Goal: Task Accomplishment & Management: Complete application form

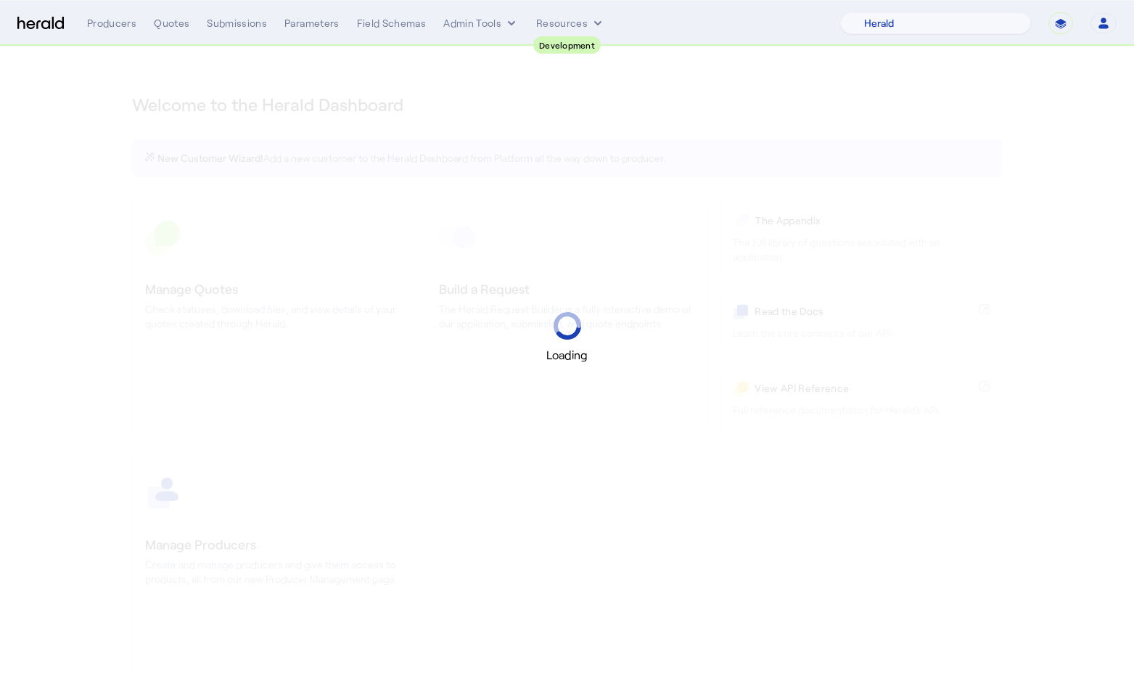
select select "pfm_2v8p_herald_api"
click at [170, 26] on div "Quotes" at bounding box center [172, 23] width 36 height 15
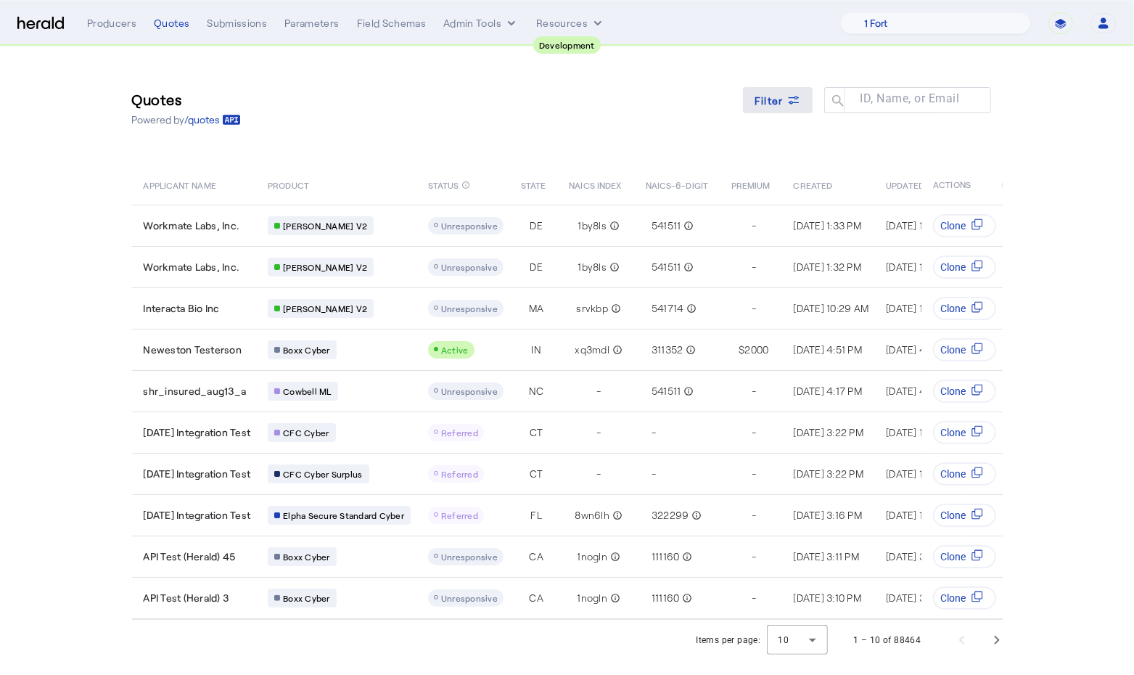
click at [781, 99] on span "Filter" at bounding box center [768, 100] width 29 height 15
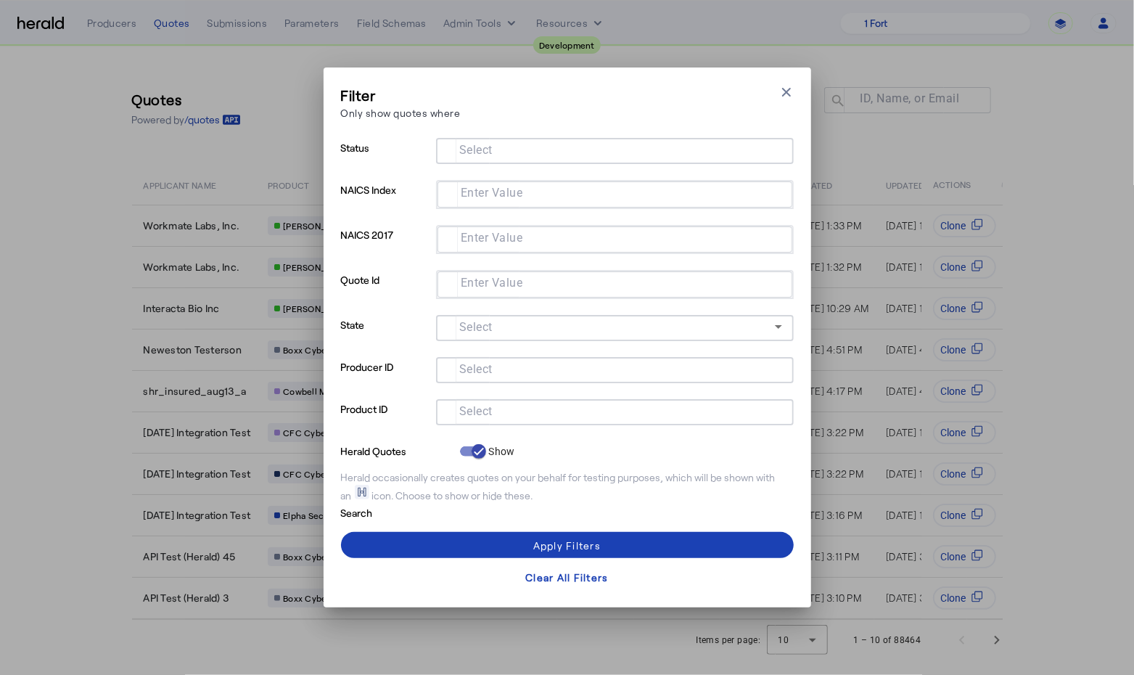
click at [504, 415] on input "Select" at bounding box center [611, 410] width 329 height 17
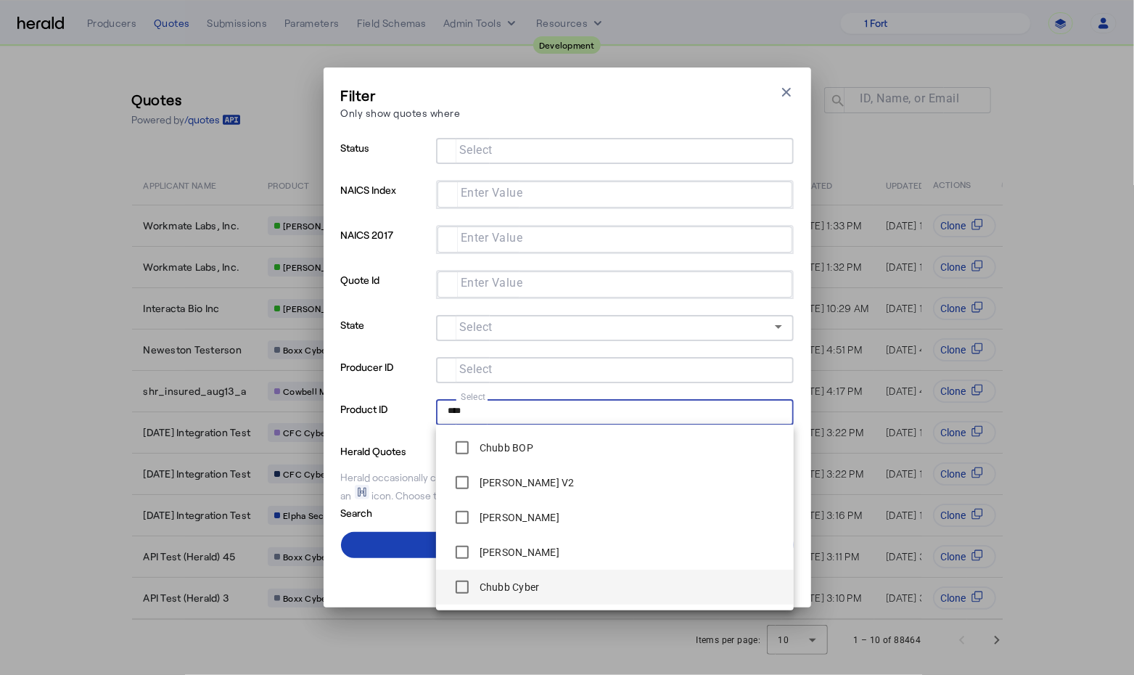
type input "****"
click at [521, 593] on label "Chubb Cyber" at bounding box center [508, 586] width 63 height 15
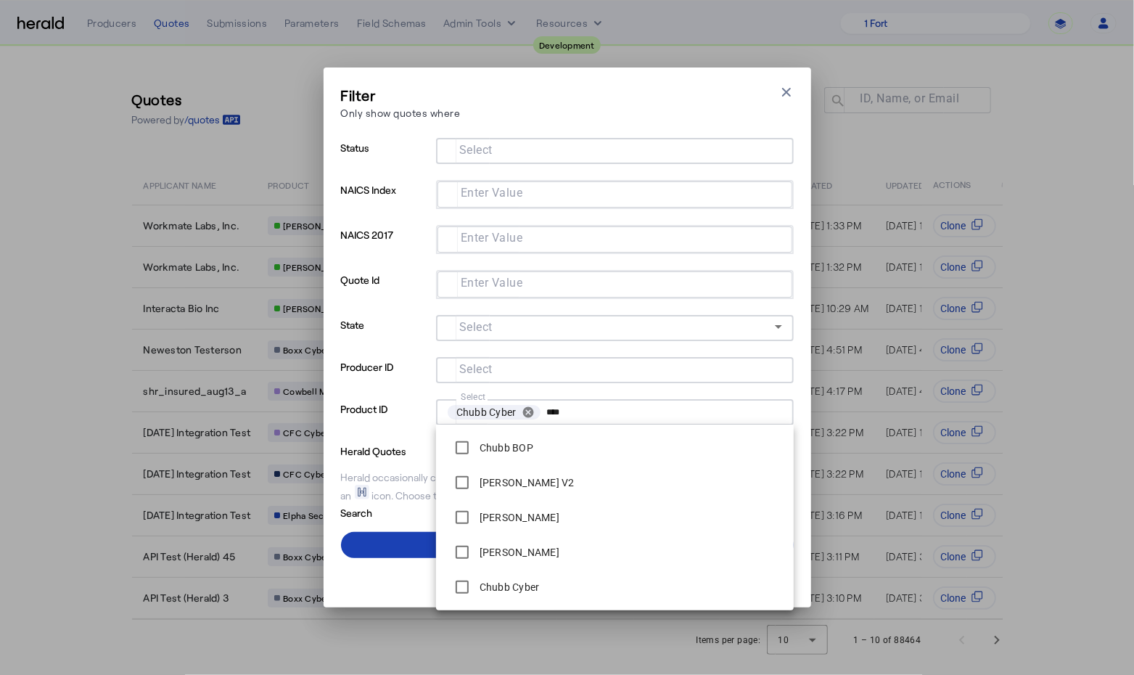
click at [801, 450] on div "Filter Only show quotes where Close modal Status Select NAICS Index Enter Value…" at bounding box center [566, 337] width 487 height 540
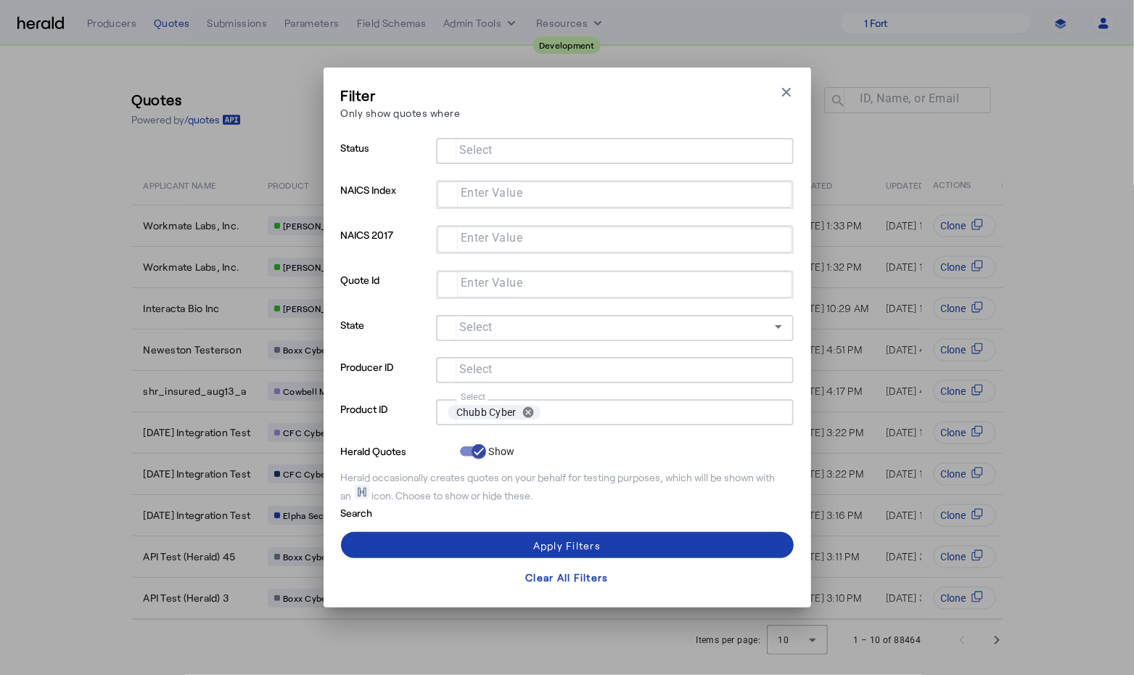
click at [672, 540] on span at bounding box center [567, 544] width 453 height 35
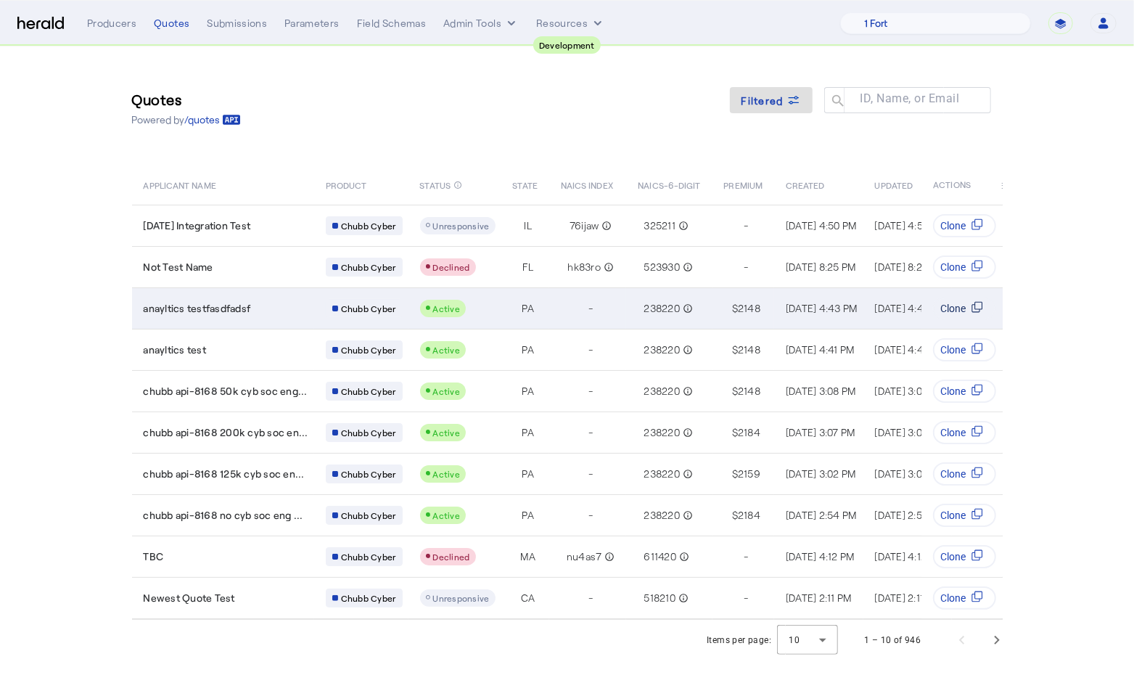
click at [968, 303] on svg-icon "Table view of all quotes submitted by your platform" at bounding box center [977, 308] width 23 height 15
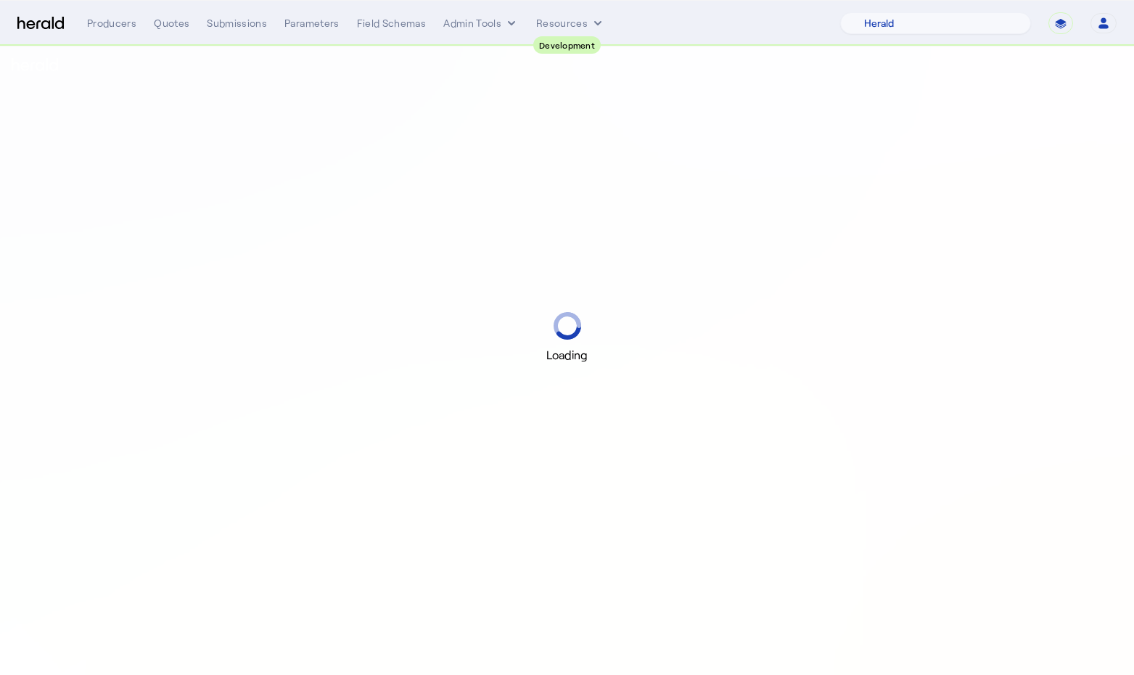
select select "pfm_2v8p_herald_api"
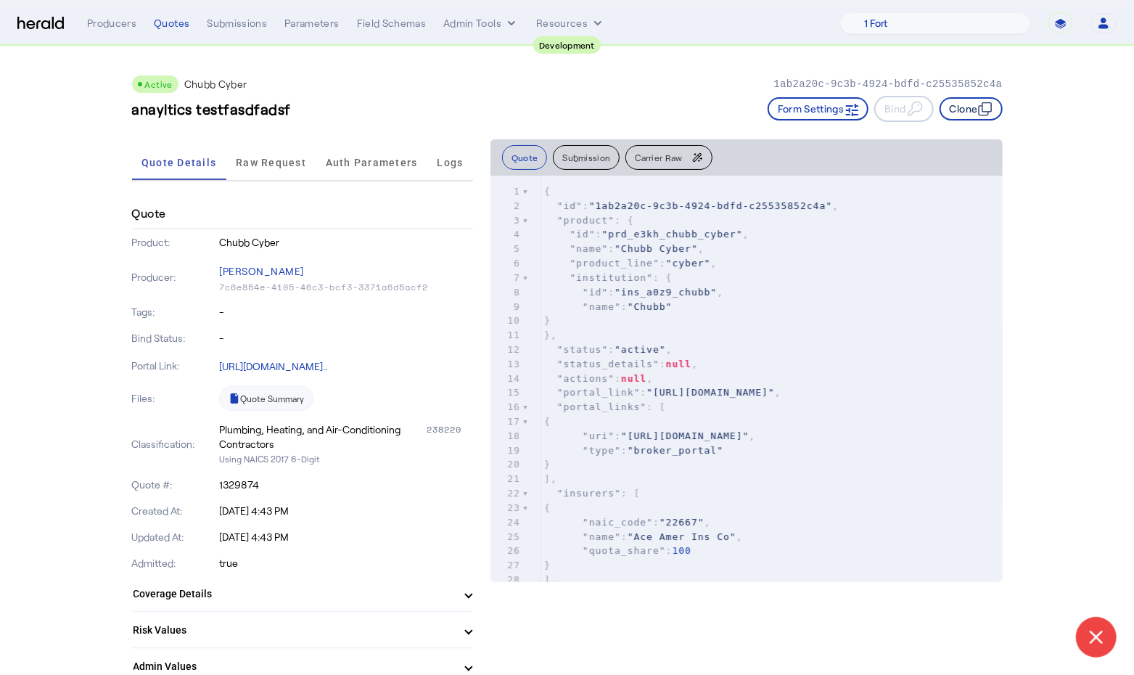
click at [979, 102] on icon "button" at bounding box center [985, 109] width 15 height 15
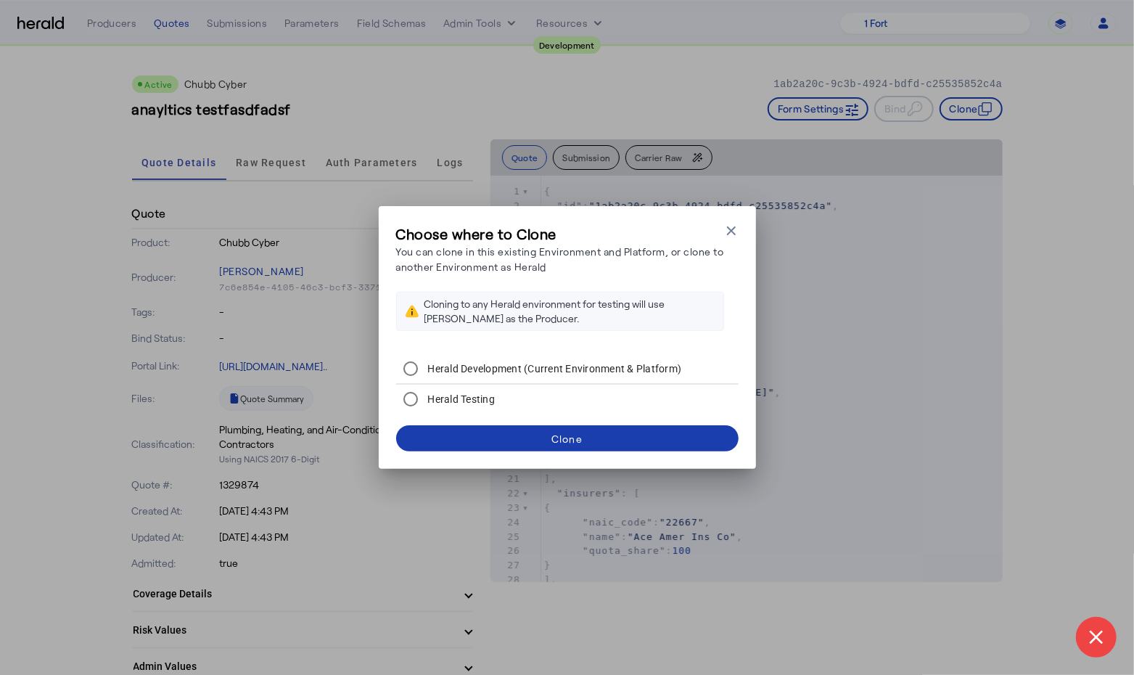
click at [550, 440] on span at bounding box center [567, 438] width 342 height 35
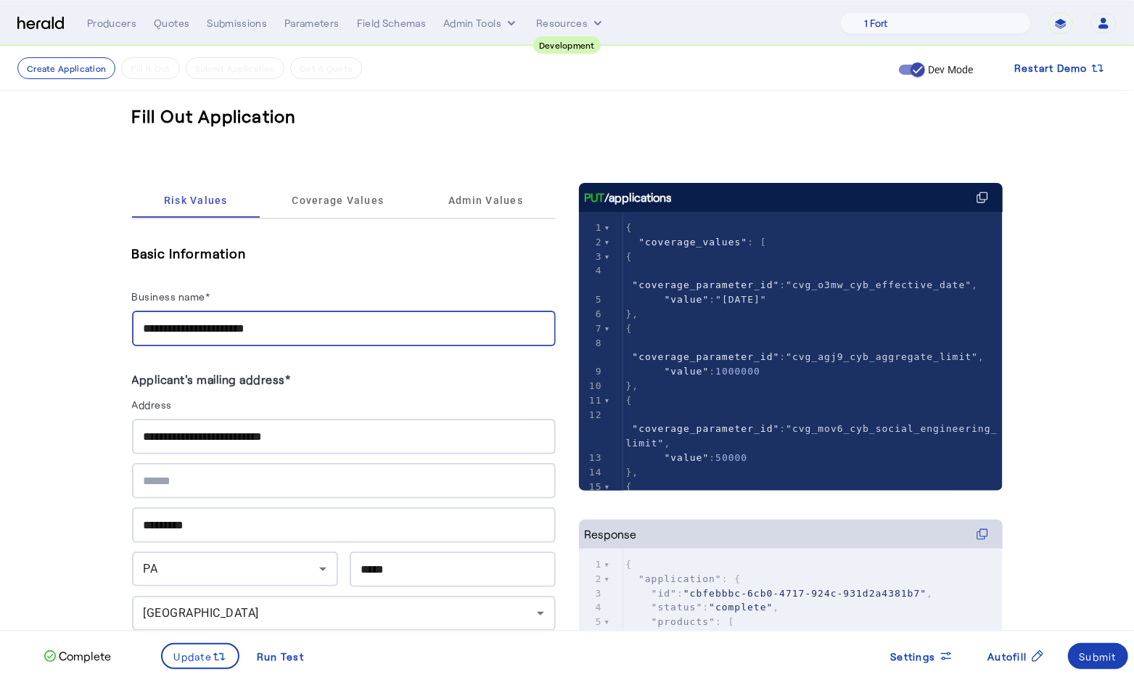
drag, startPoint x: 288, startPoint y: 331, endPoint x: 80, endPoint y: 318, distance: 208.6
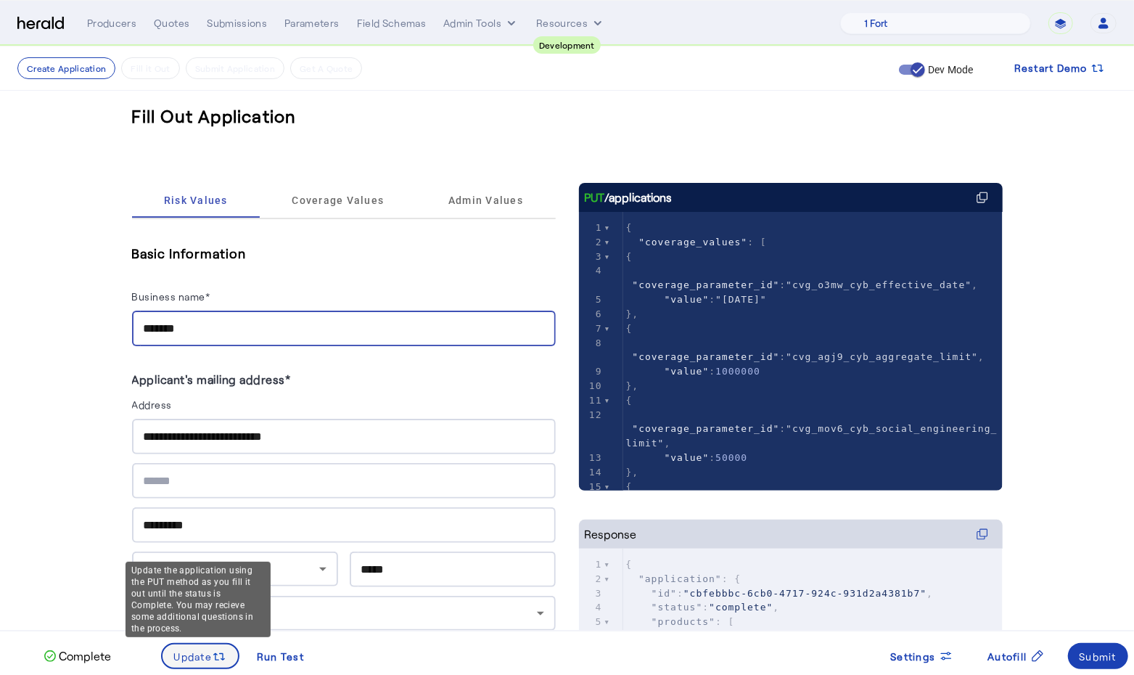
type input "*******"
click at [205, 653] on span "Update" at bounding box center [193, 655] width 38 height 15
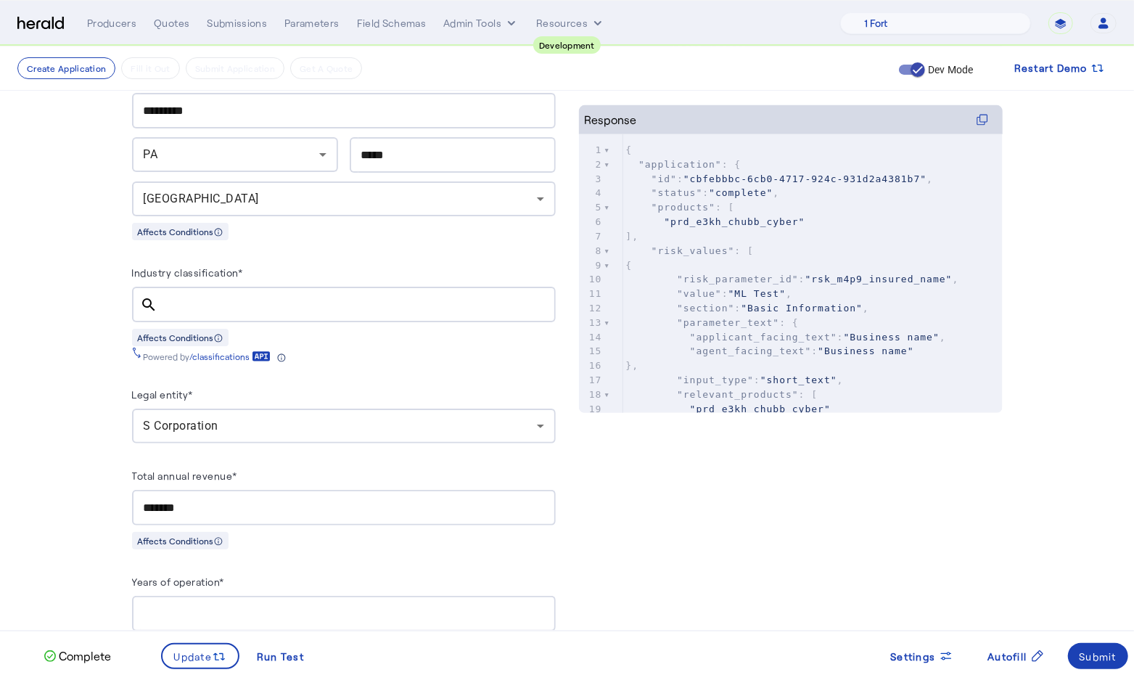
scroll to position [430, 0]
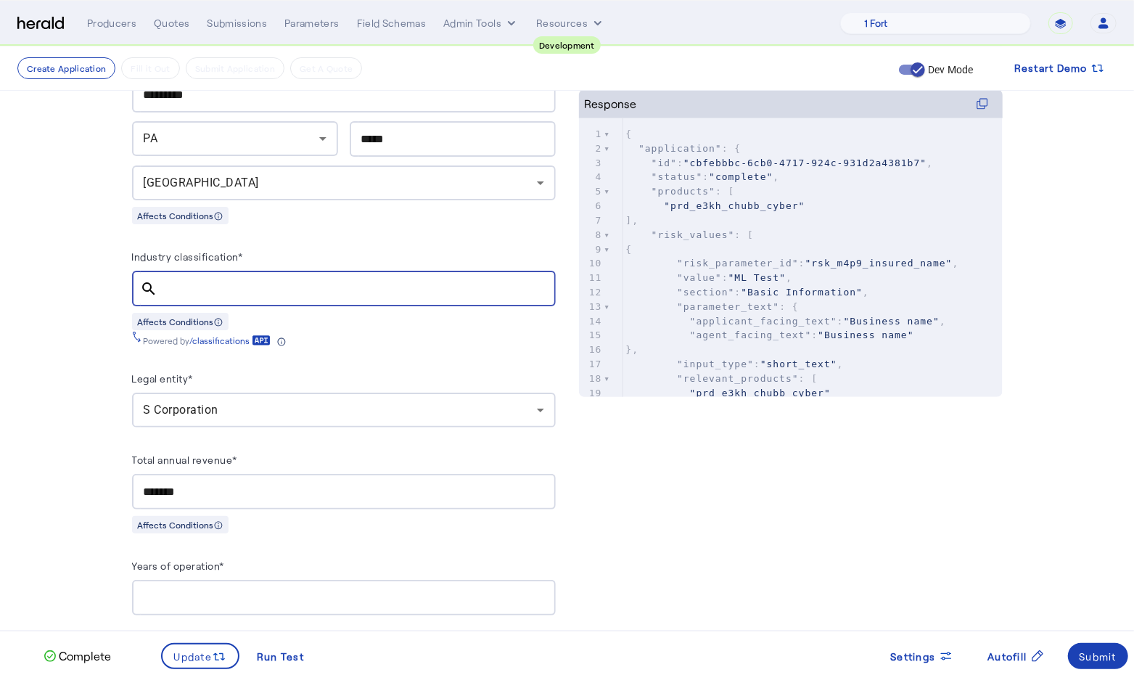
click at [234, 280] on input "Industry classification*" at bounding box center [357, 288] width 374 height 17
paste input "******"
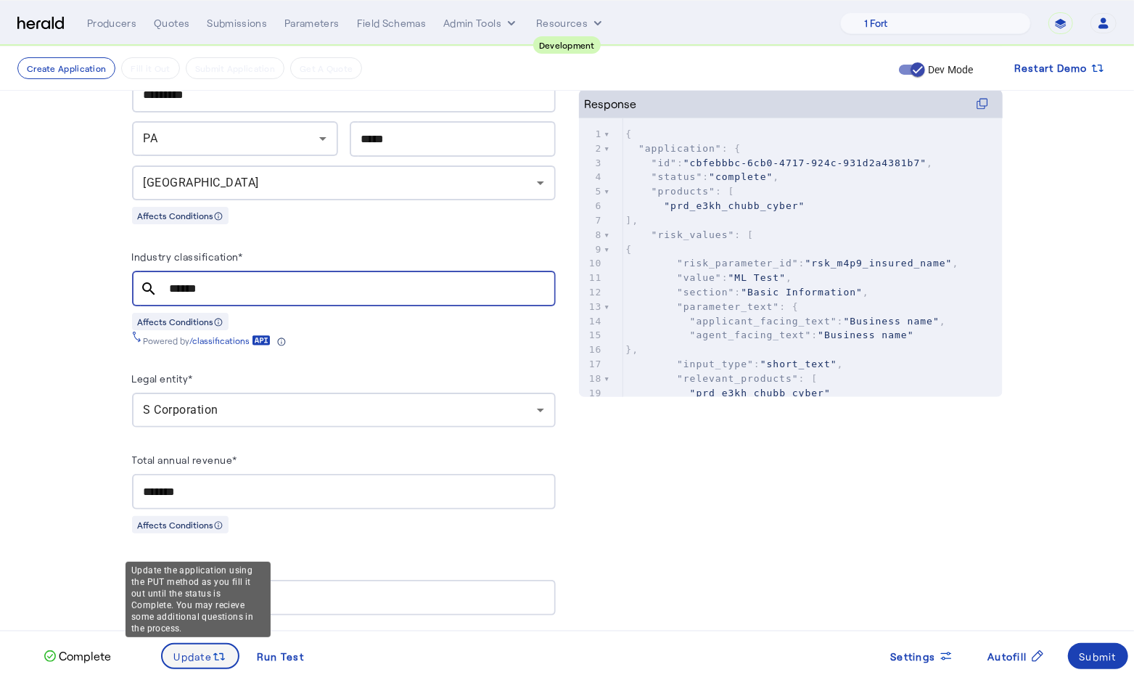
type input "******"
click at [218, 661] on icon at bounding box center [219, 656] width 15 height 15
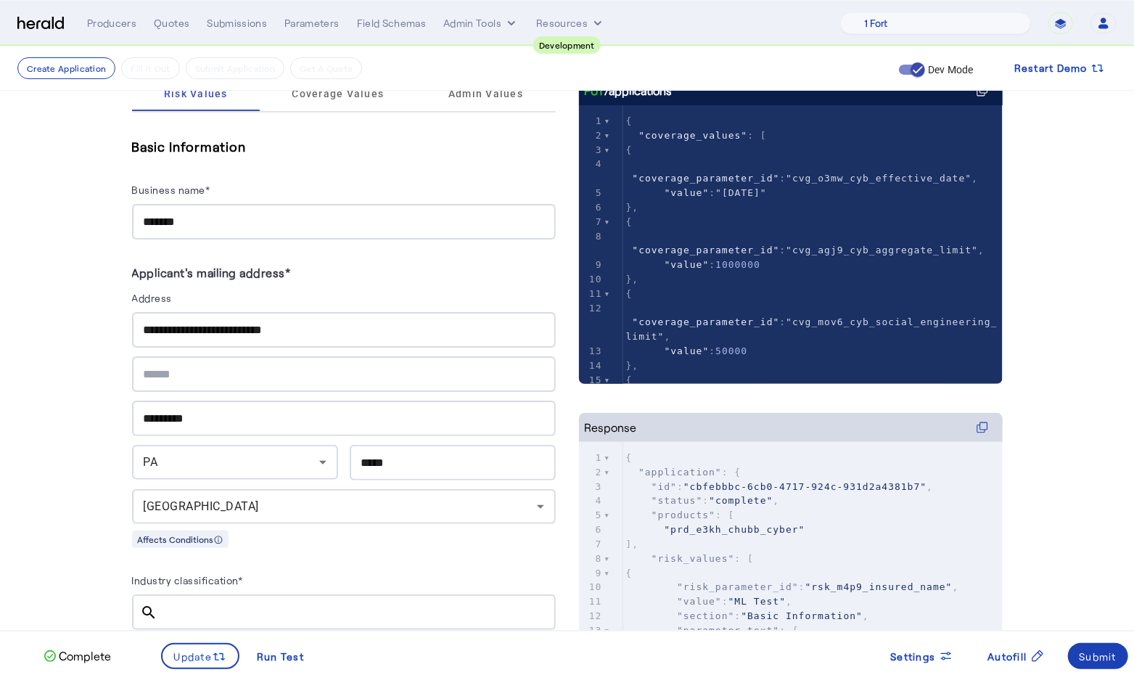
scroll to position [0, 0]
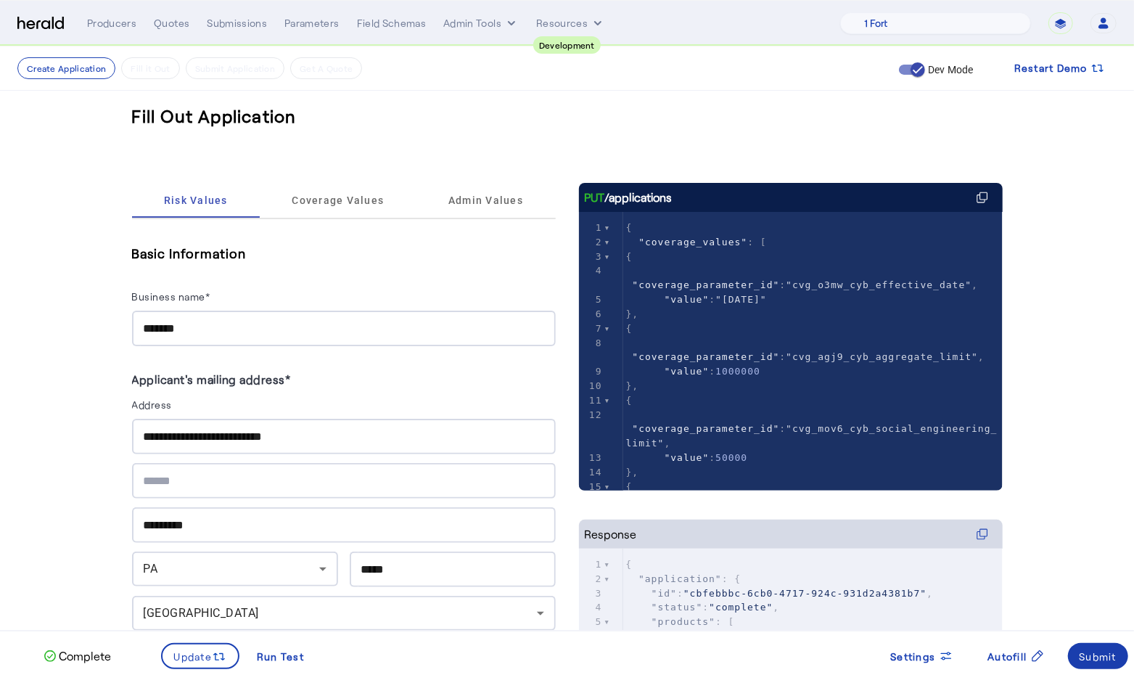
click at [1106, 655] on div "Submit" at bounding box center [1098, 655] width 38 height 15
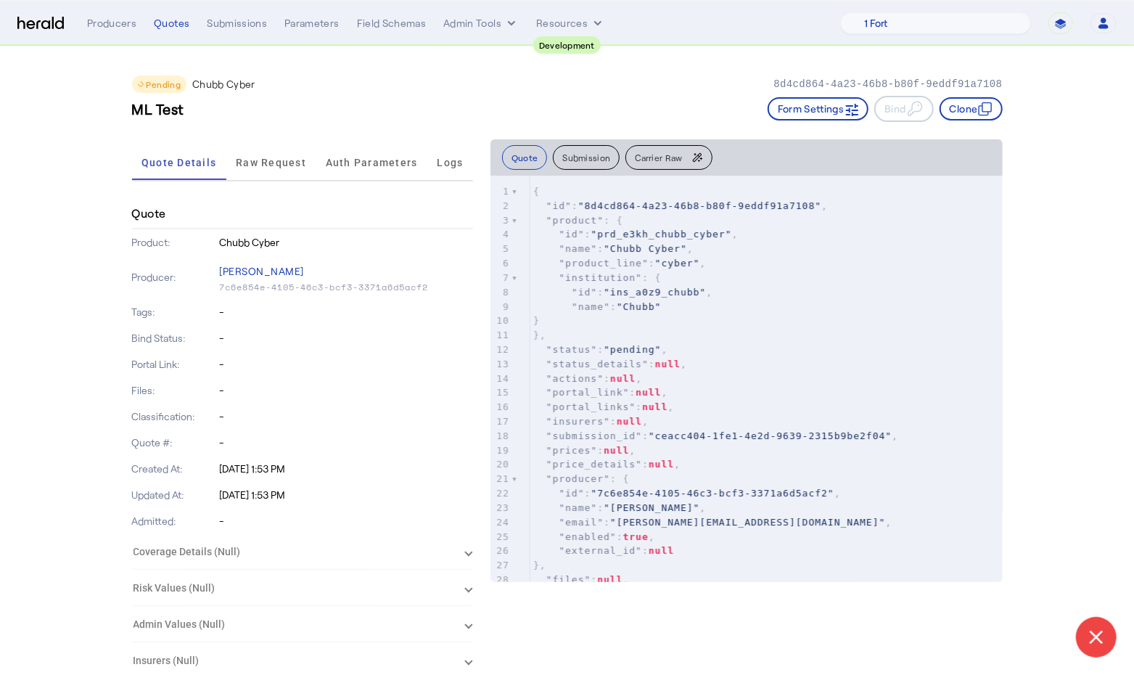
drag, startPoint x: 773, startPoint y: 83, endPoint x: 1023, endPoint y: 81, distance: 250.2
copy p "8d4cd864-4a23-46b8-b80f-9eddf91a7108"
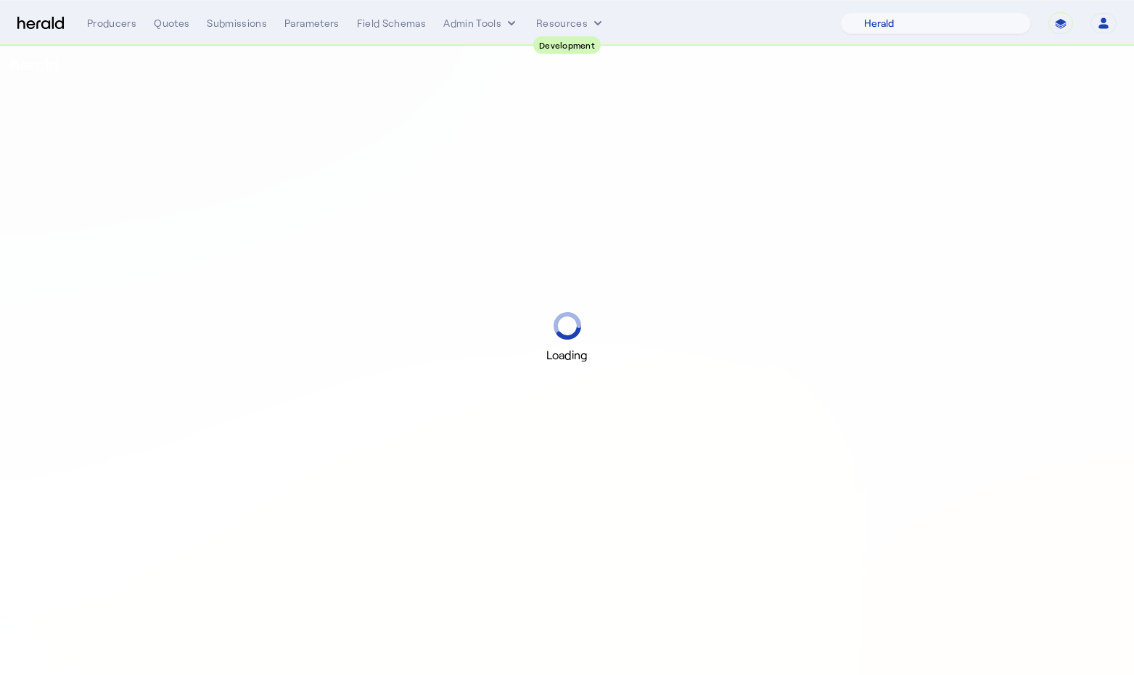
select select "pfm_2v8p_herald_api"
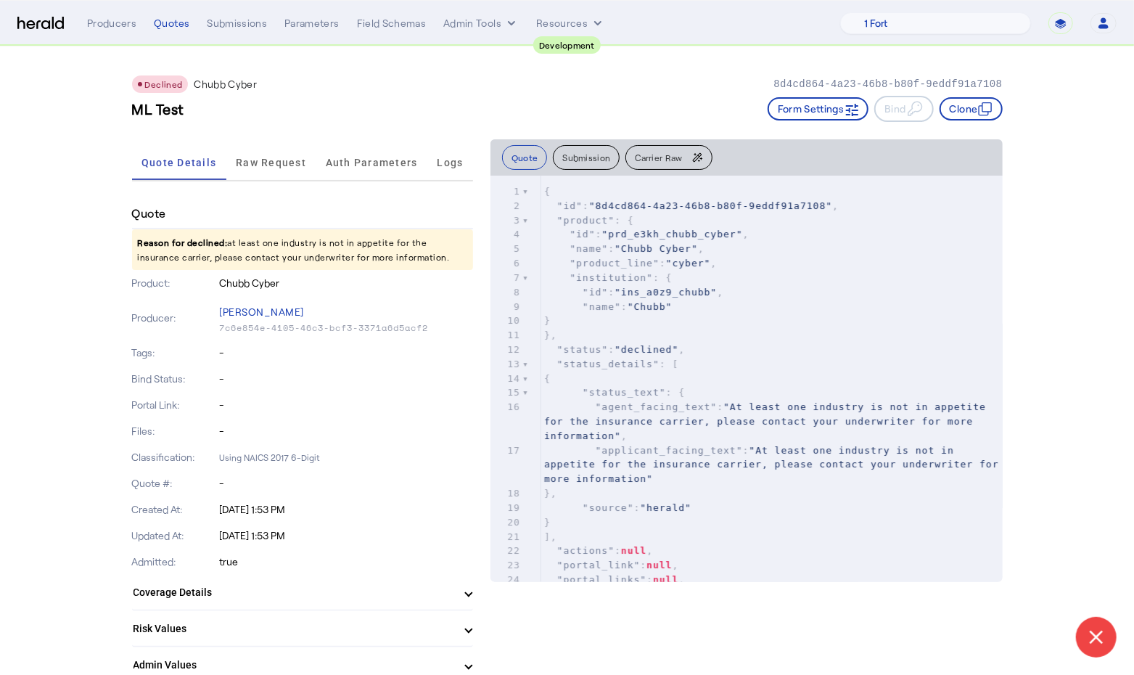
click at [747, 446] on span ""applicant_facing_text" : "At least one industry is not in appetite for the ins…" at bounding box center [774, 465] width 461 height 40
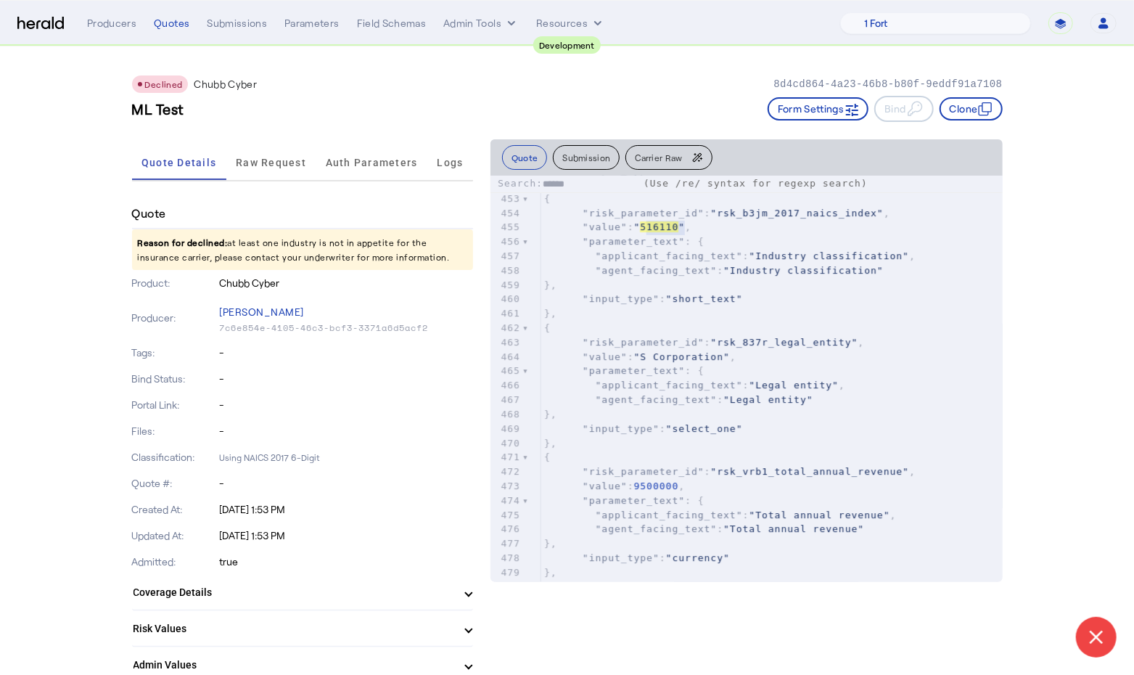
type input "******"
